Goal: Information Seeking & Learning: Learn about a topic

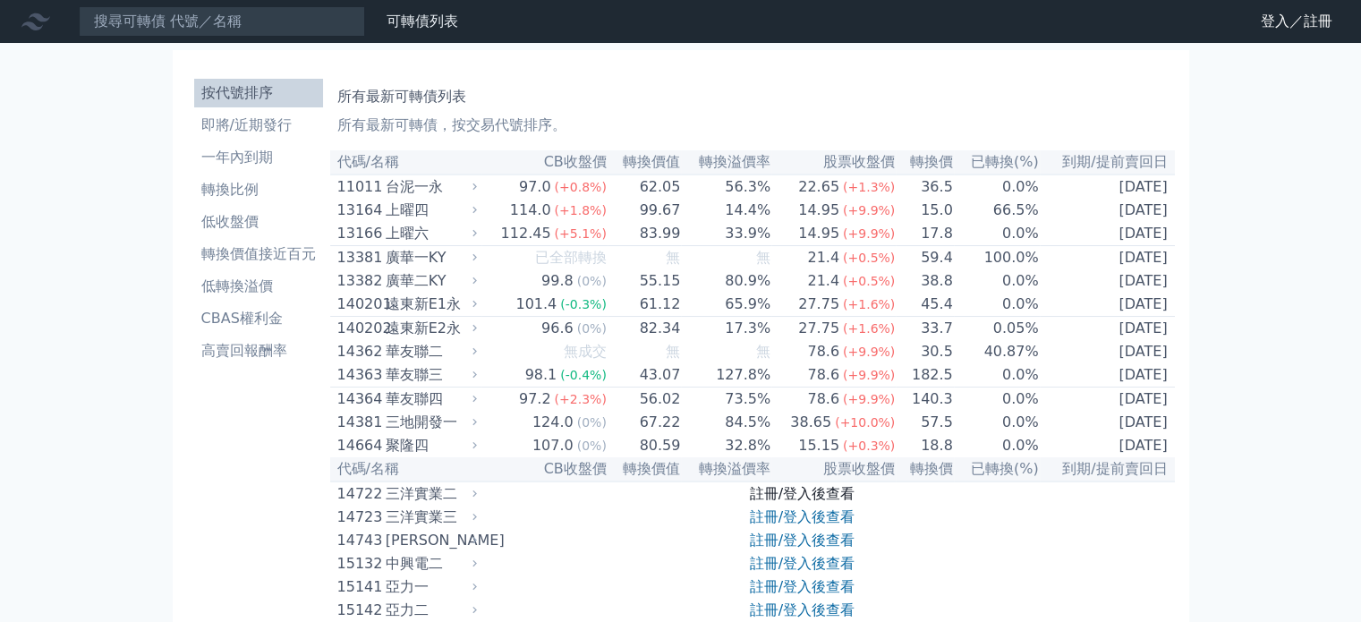
click at [798, 502] on link "註冊/登入後查看" at bounding box center [802, 493] width 105 height 17
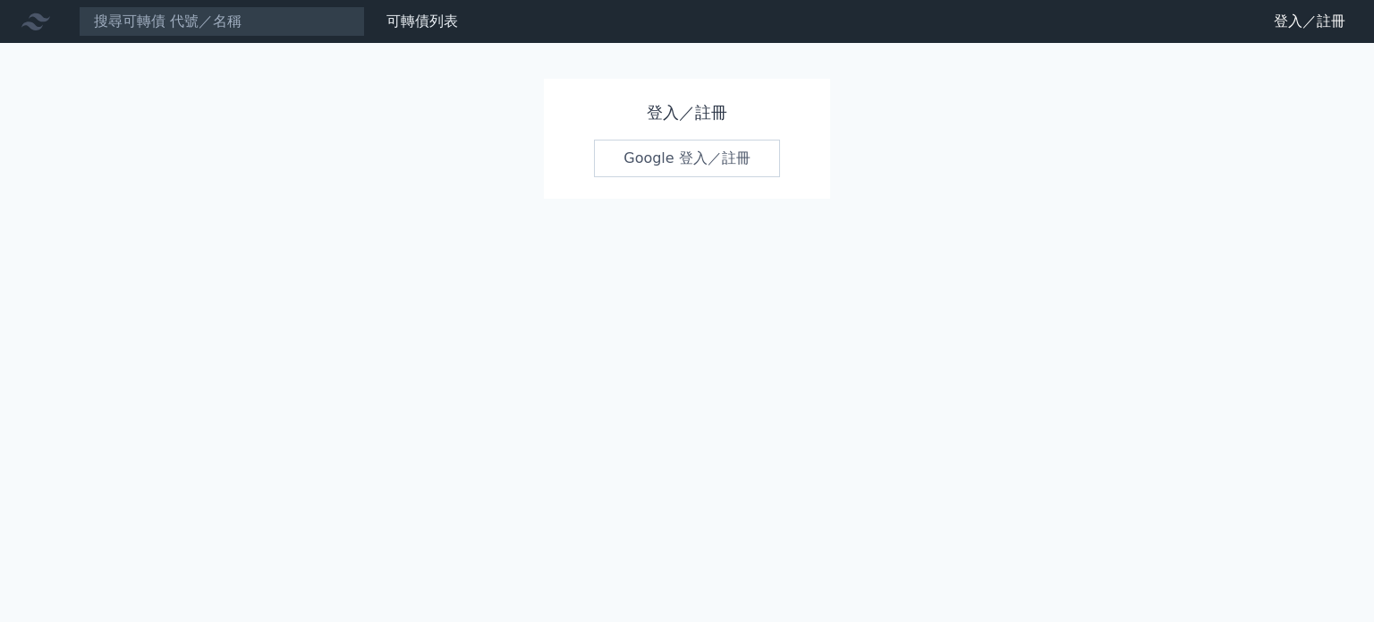
click at [705, 160] on link "Google 登入／註冊" at bounding box center [687, 159] width 186 height 38
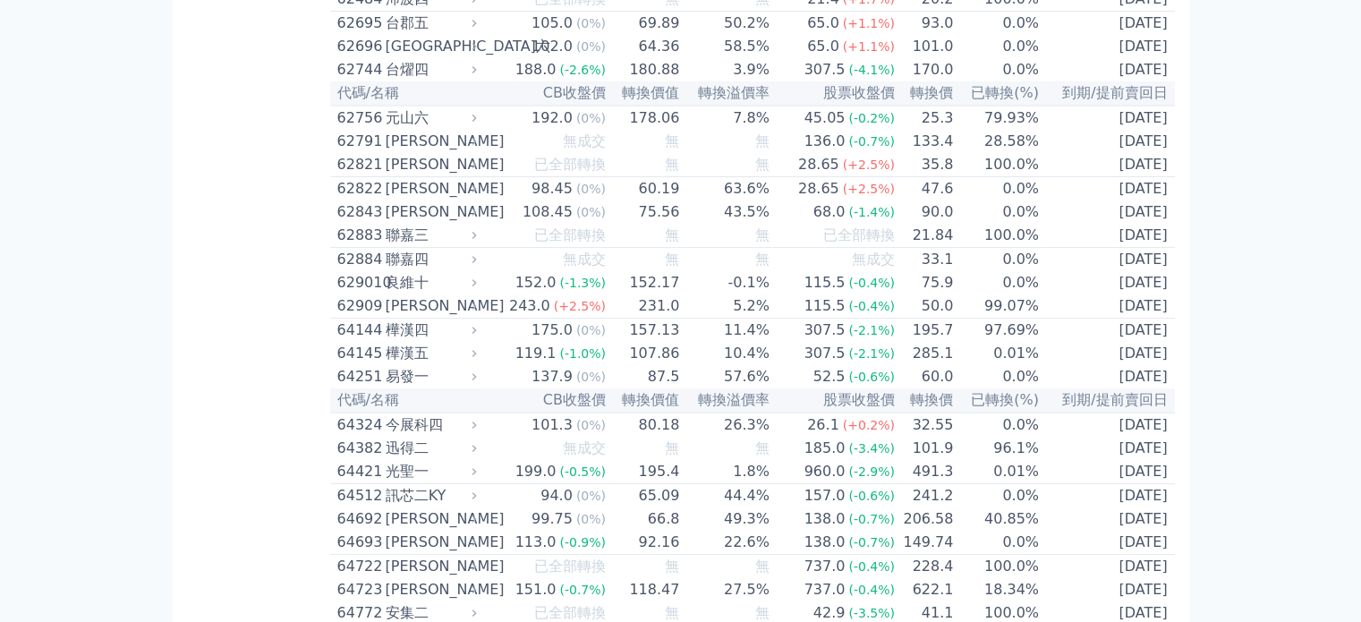
scroll to position [7425, 0]
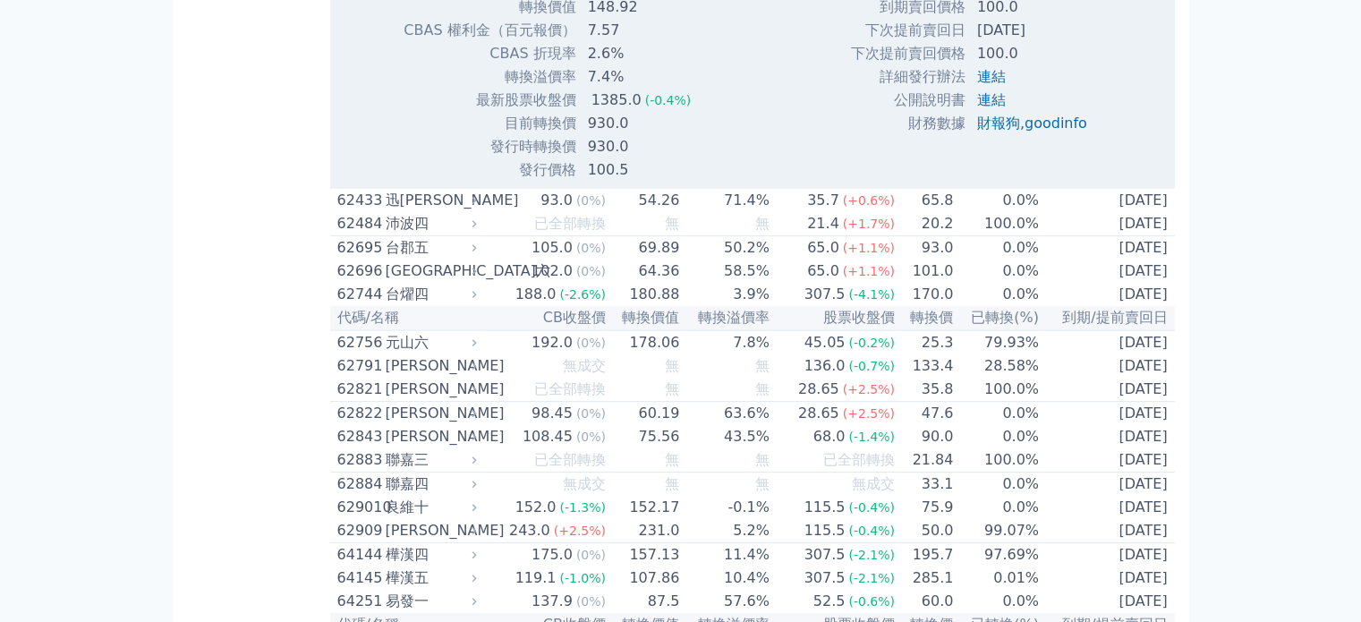
scroll to position [7514, 0]
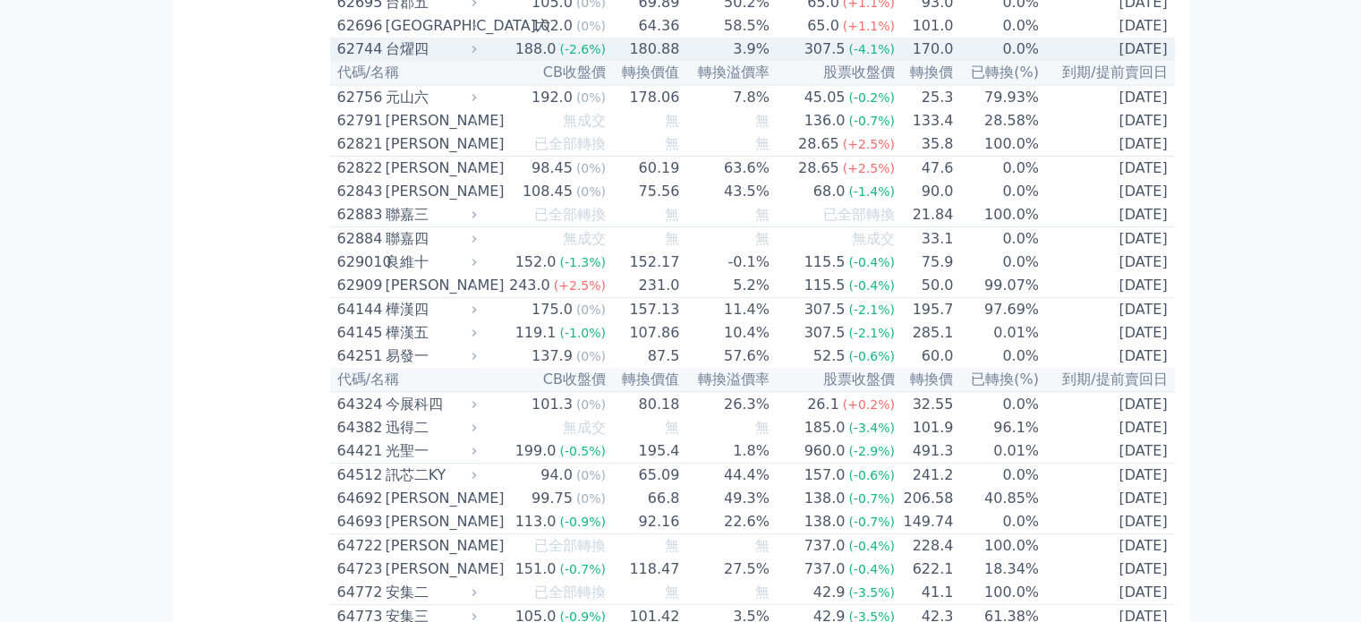
scroll to position [7335, 0]
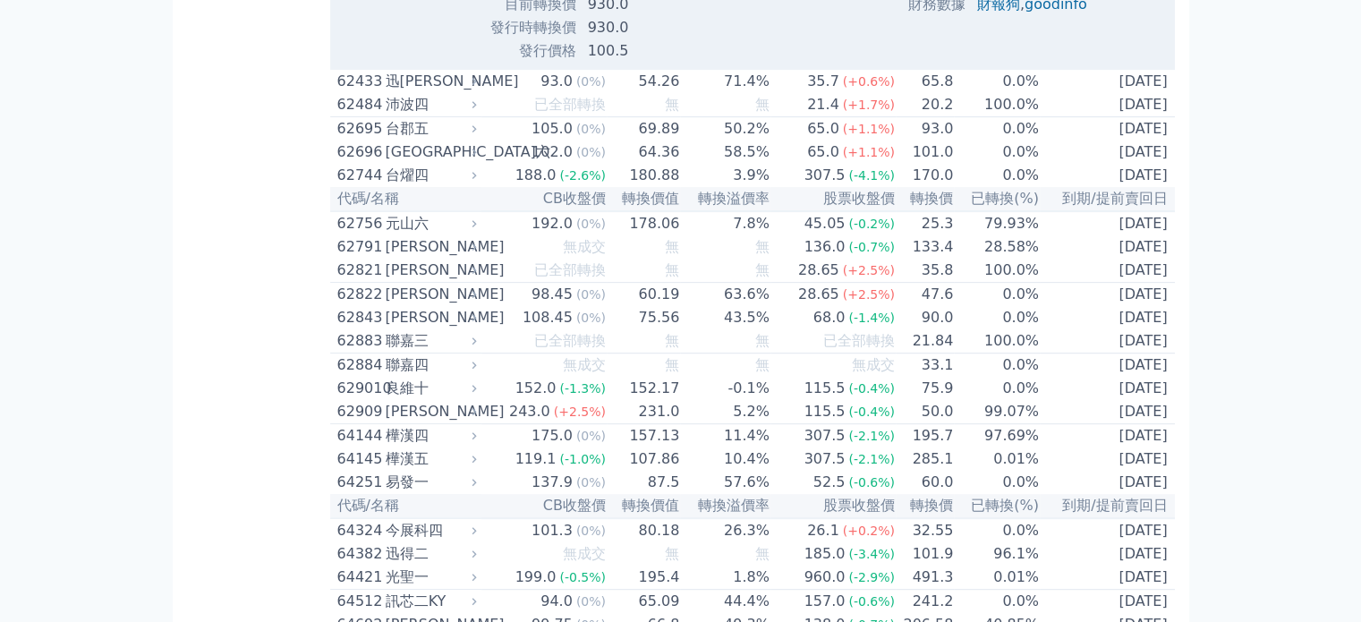
scroll to position [7604, 0]
drag, startPoint x: 583, startPoint y: 394, endPoint x: 657, endPoint y: 389, distance: 73.5
